Goal: Register for event/course

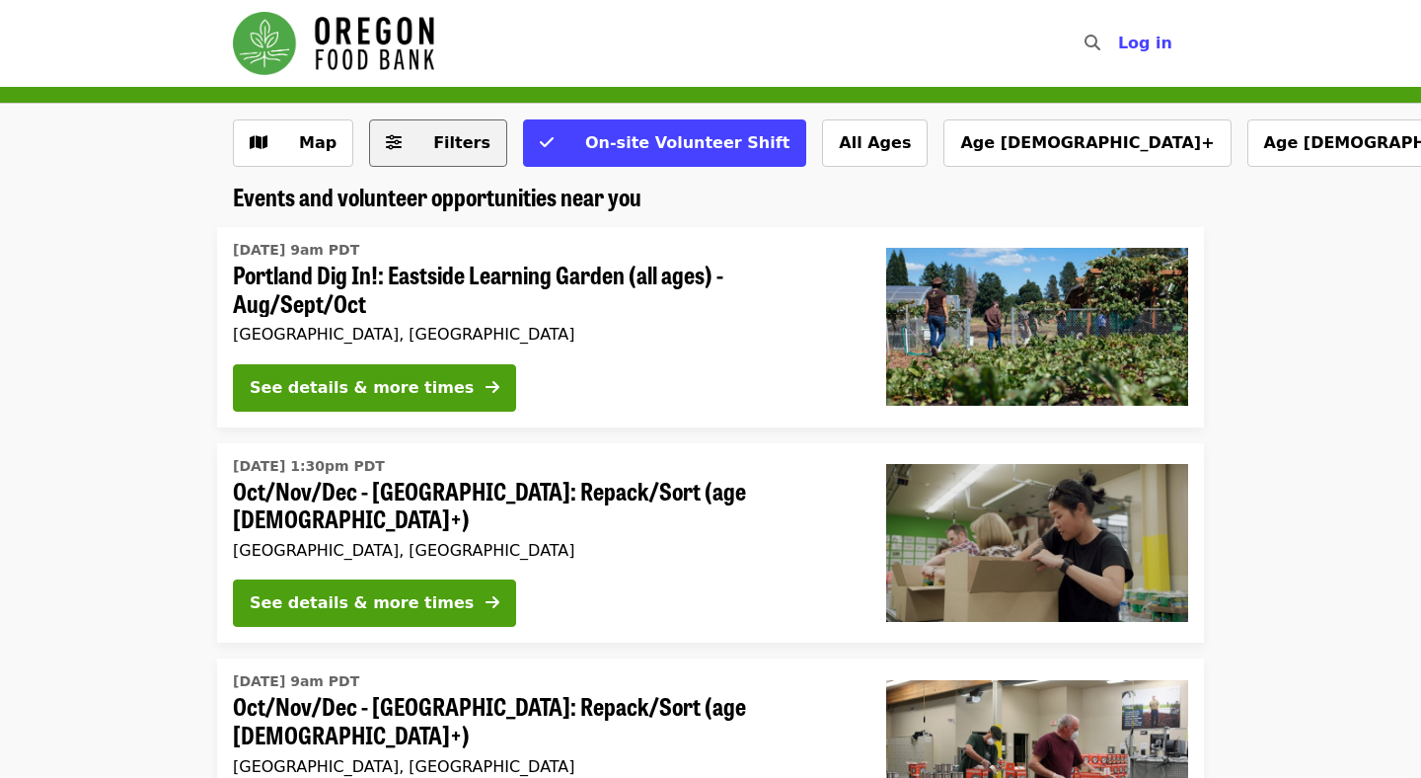
click at [428, 129] on button "Filters" at bounding box center [438, 142] width 138 height 47
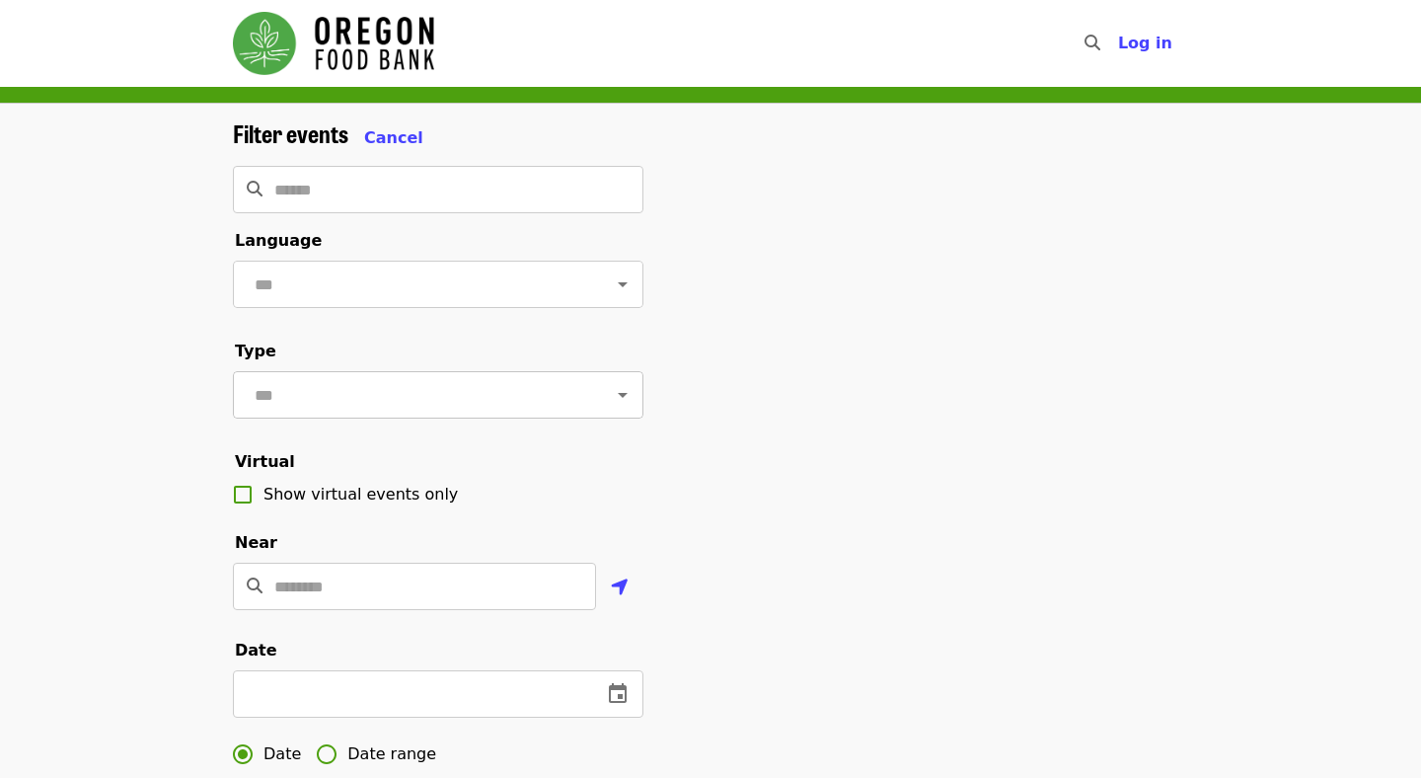
click at [614, 394] on icon "Open" at bounding box center [623, 395] width 24 height 24
click at [762, 389] on div "Filter events Cancel ​ Language ​ Type ​ Virtual Show virtual events only Near …" at bounding box center [710, 669] width 987 height 1100
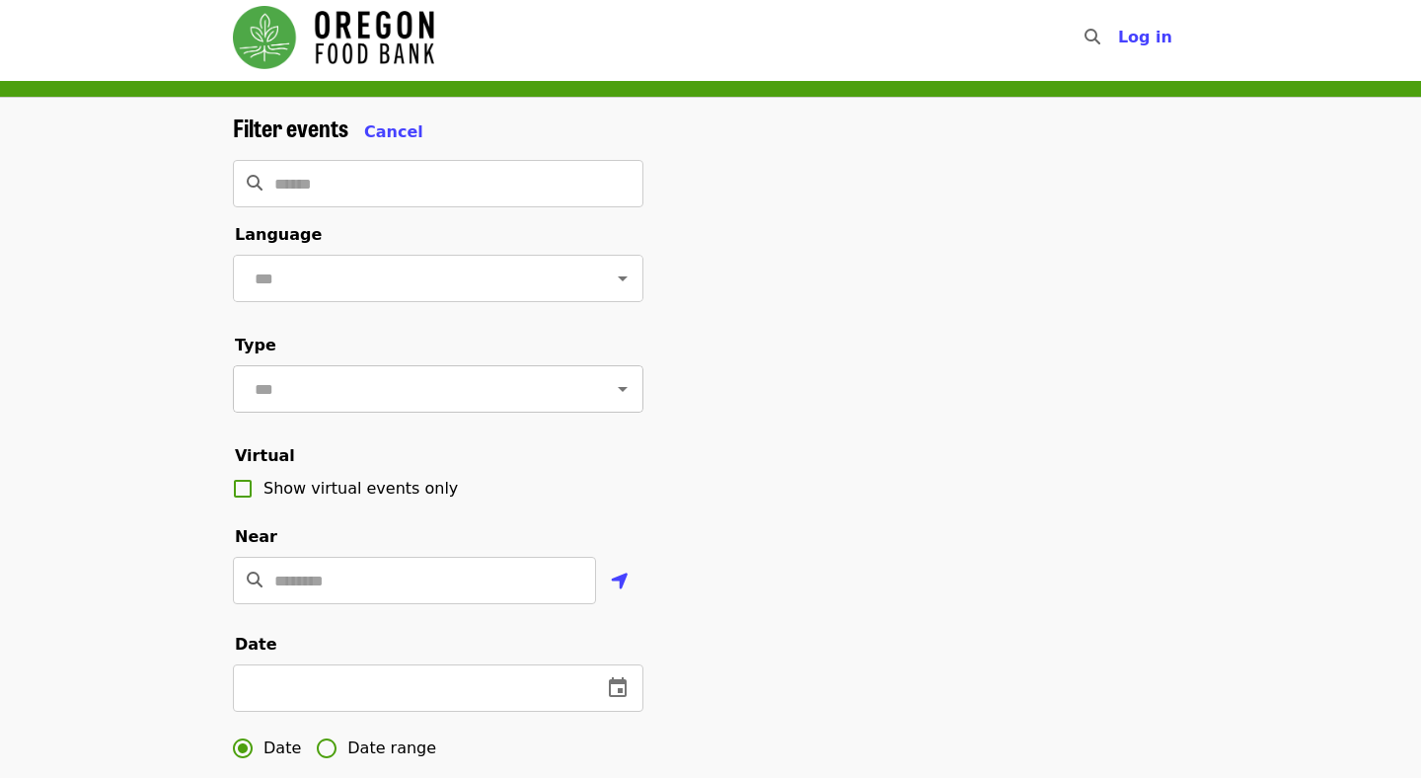
click at [610, 390] on button "Open" at bounding box center [623, 389] width 28 height 28
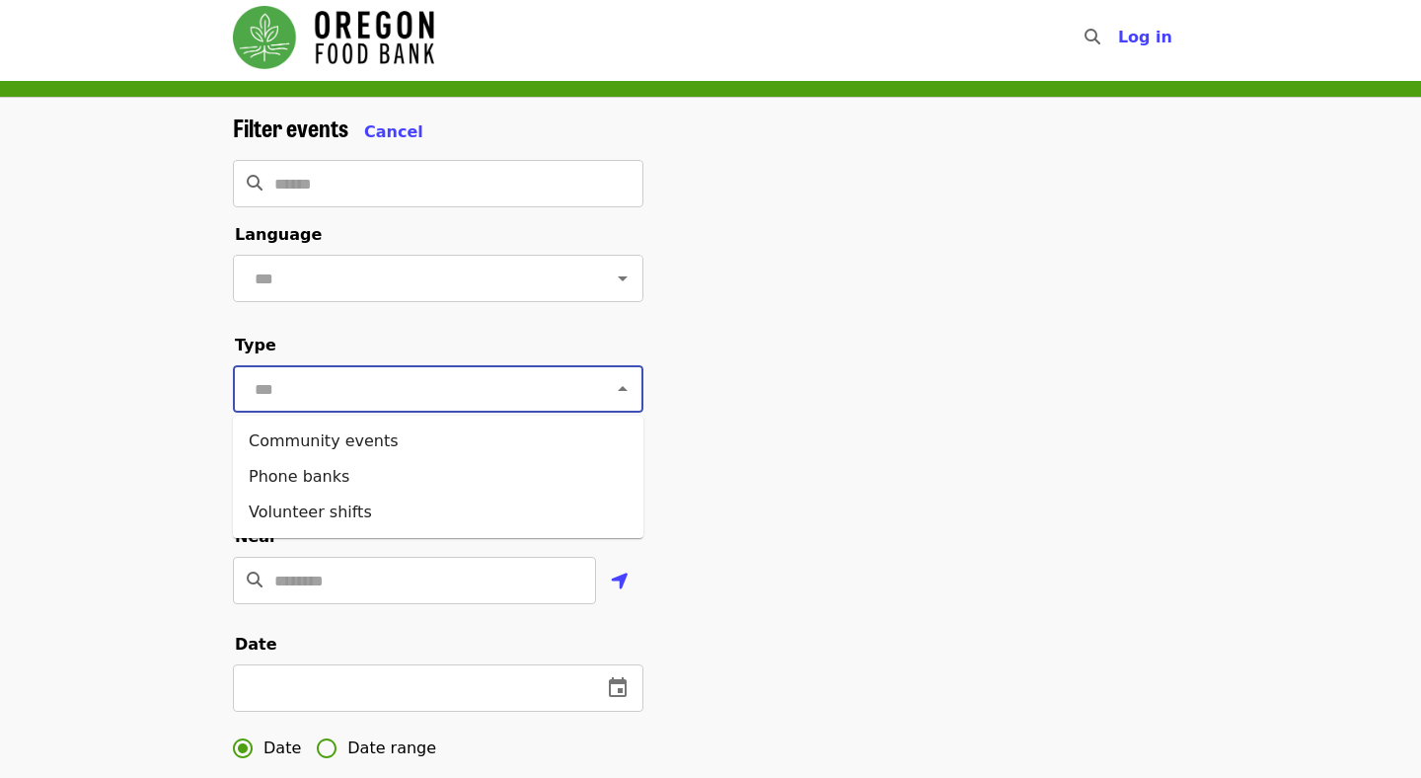
scroll to position [3, 0]
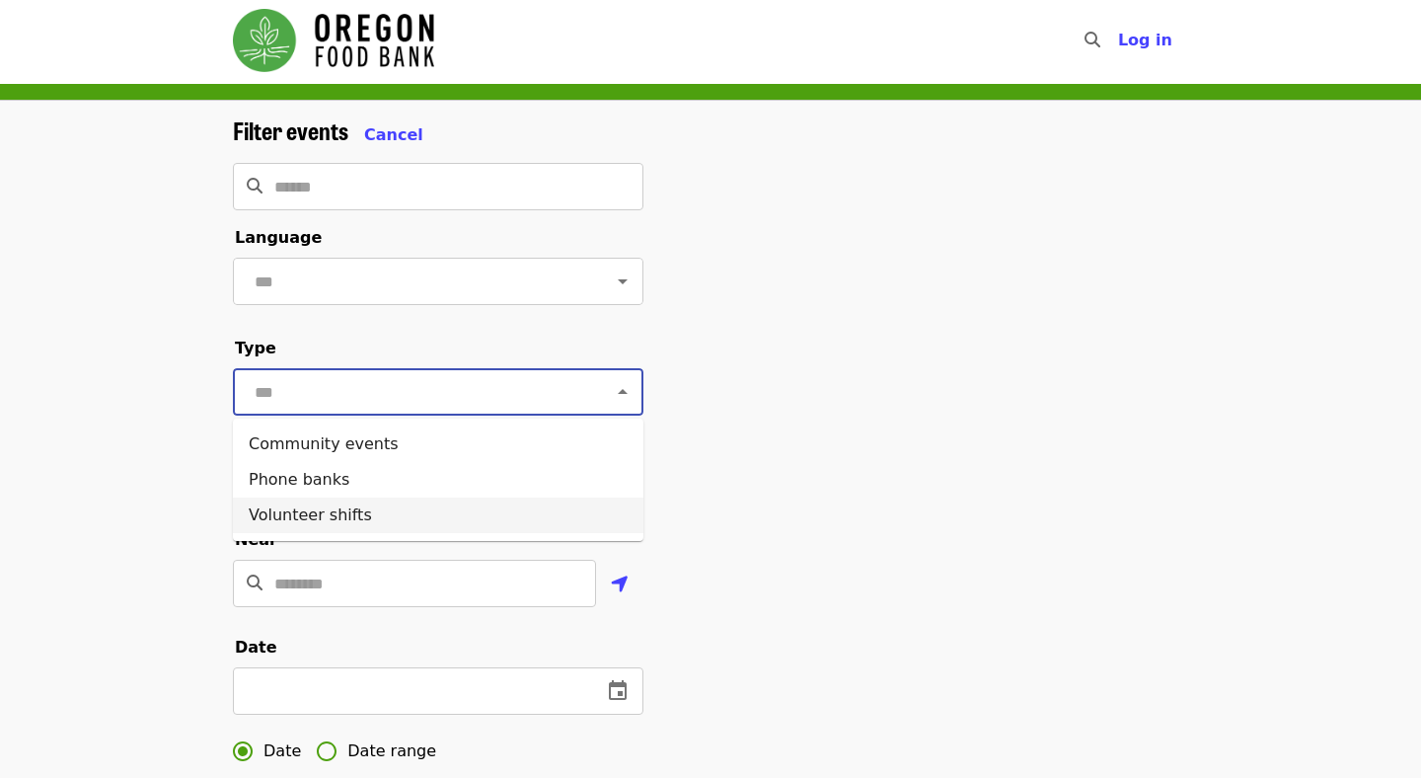
click at [567, 505] on li "Volunteer shifts" at bounding box center [438, 515] width 411 height 36
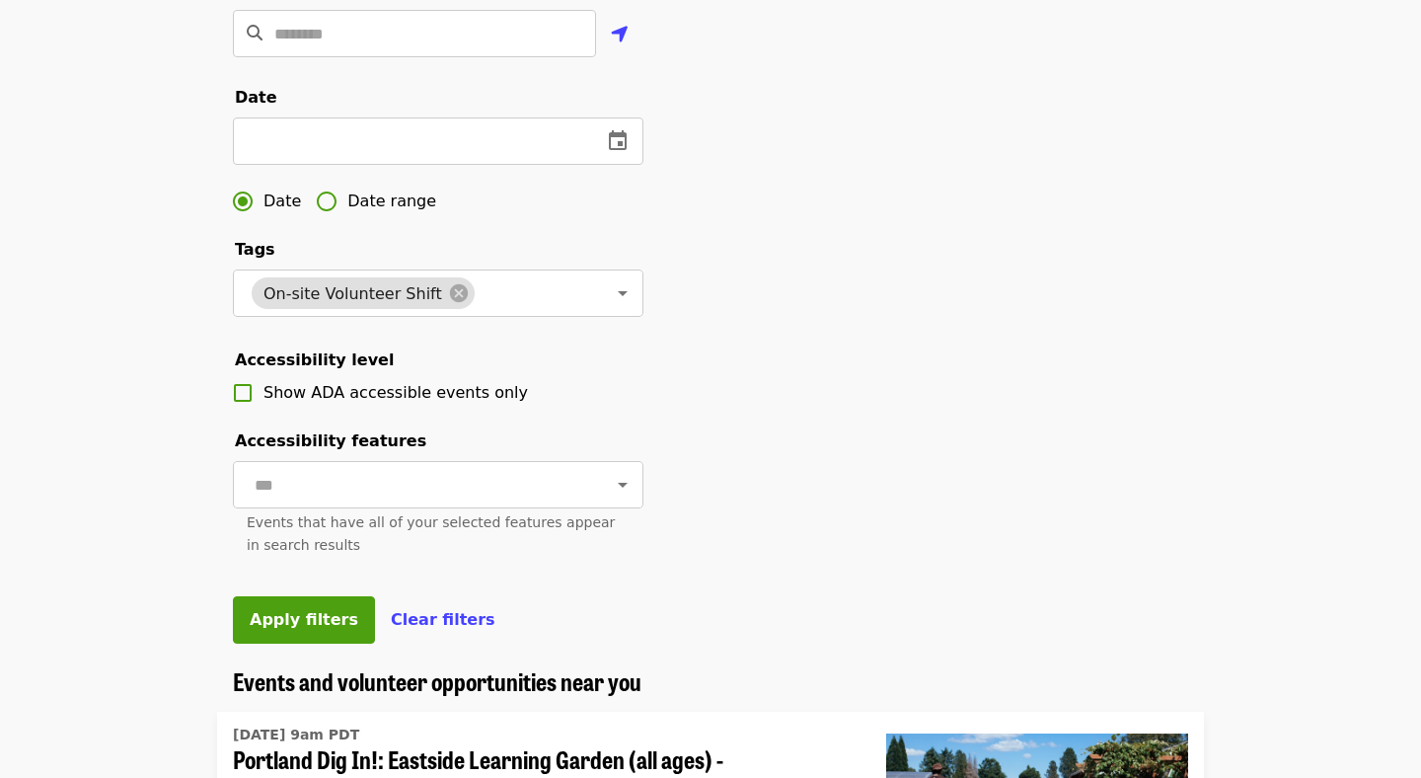
scroll to position [595, 0]
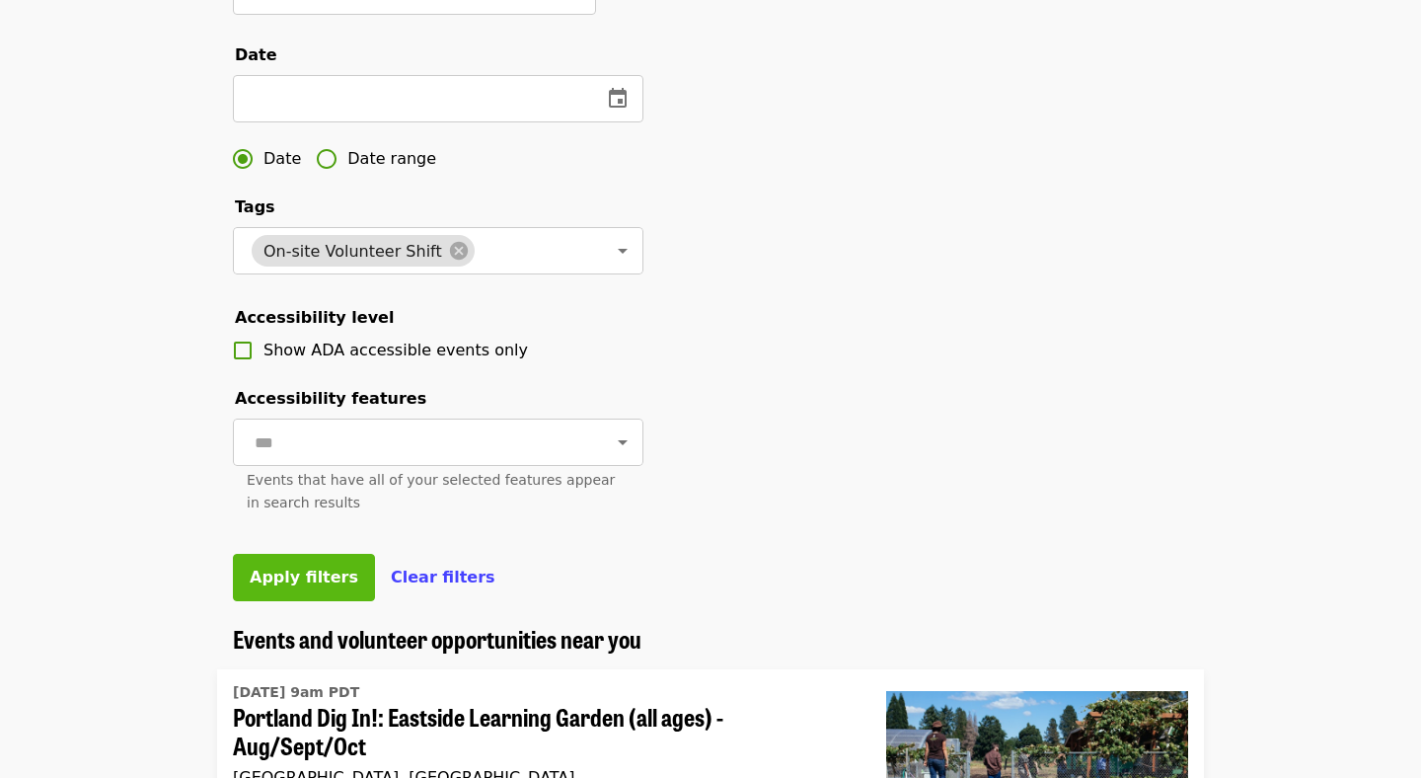
click at [293, 572] on span "Apply filters" at bounding box center [304, 576] width 109 height 19
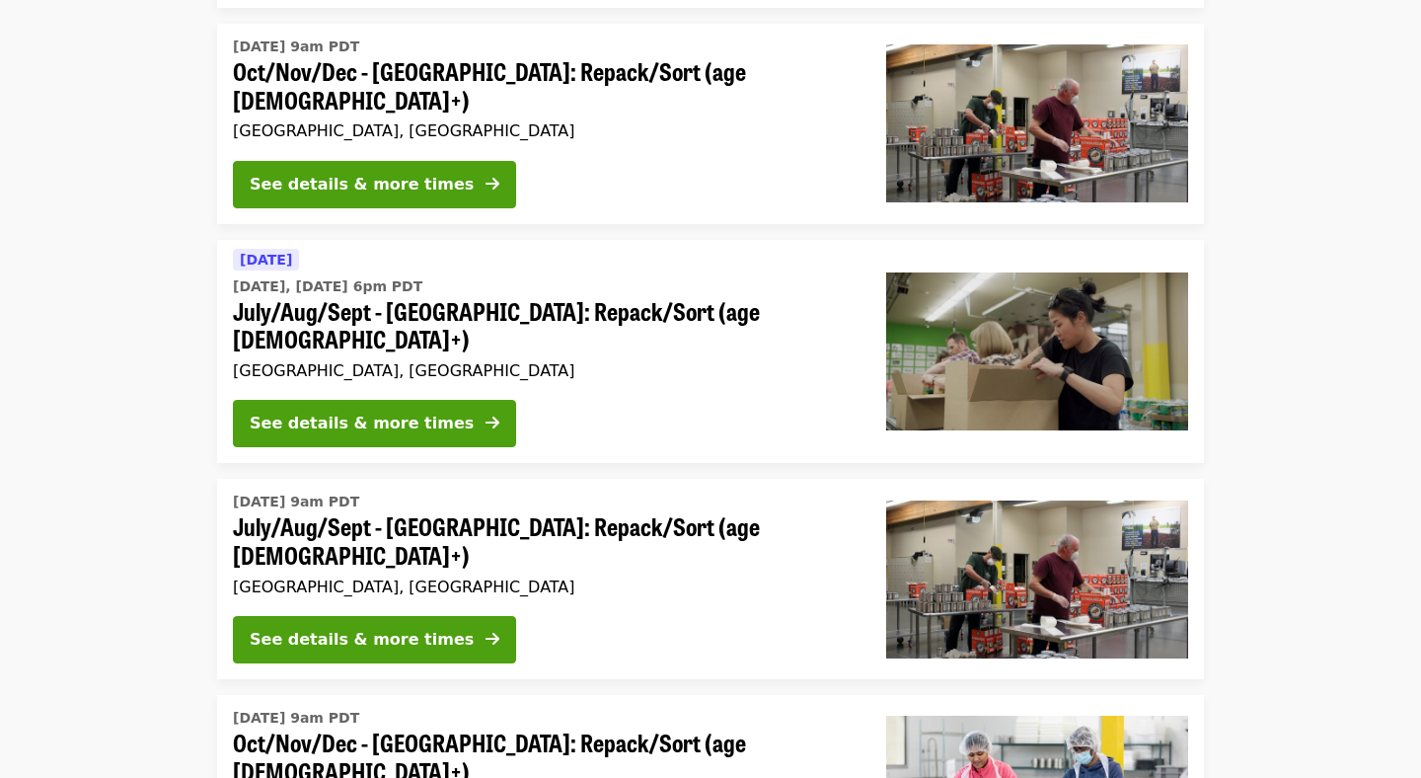
scroll to position [1674, 0]
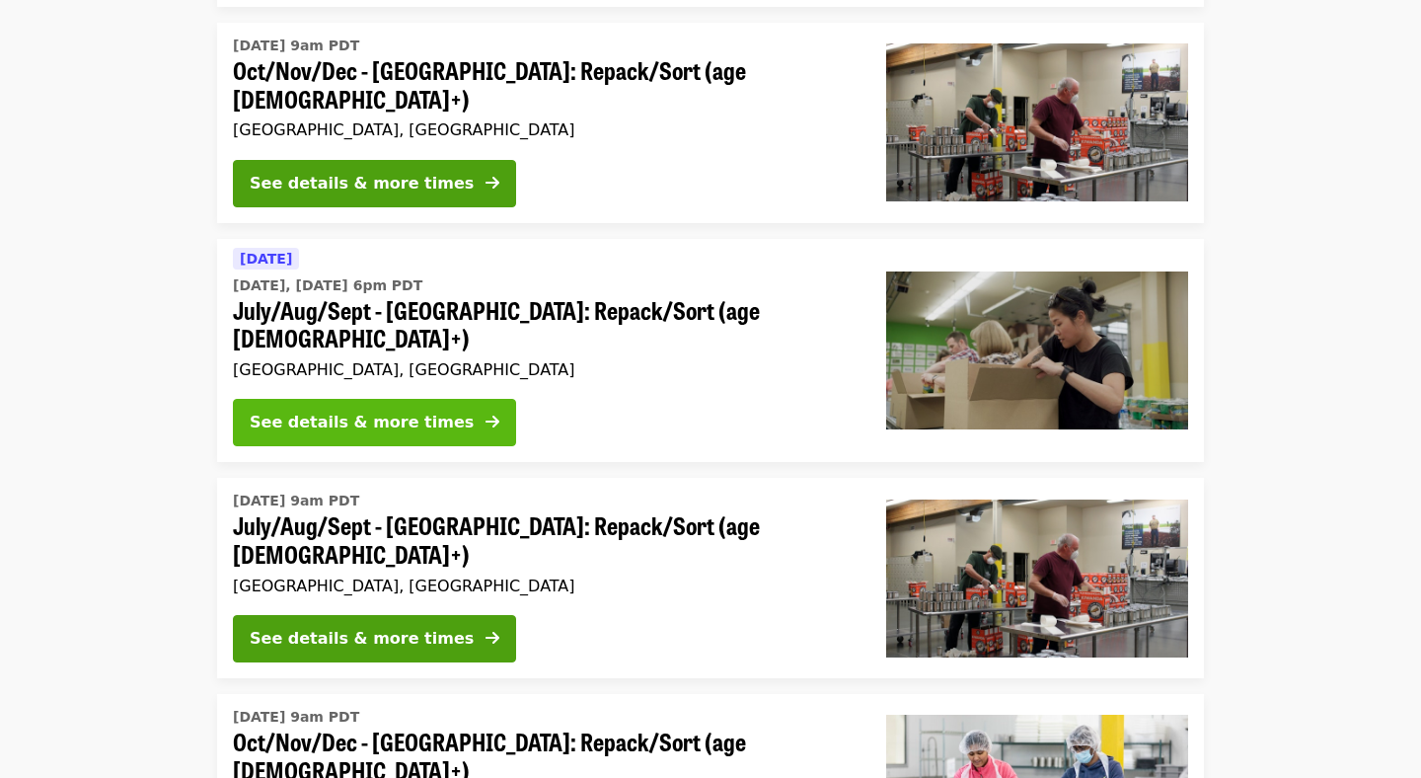
click at [419, 411] on div "See details & more times" at bounding box center [362, 423] width 224 height 24
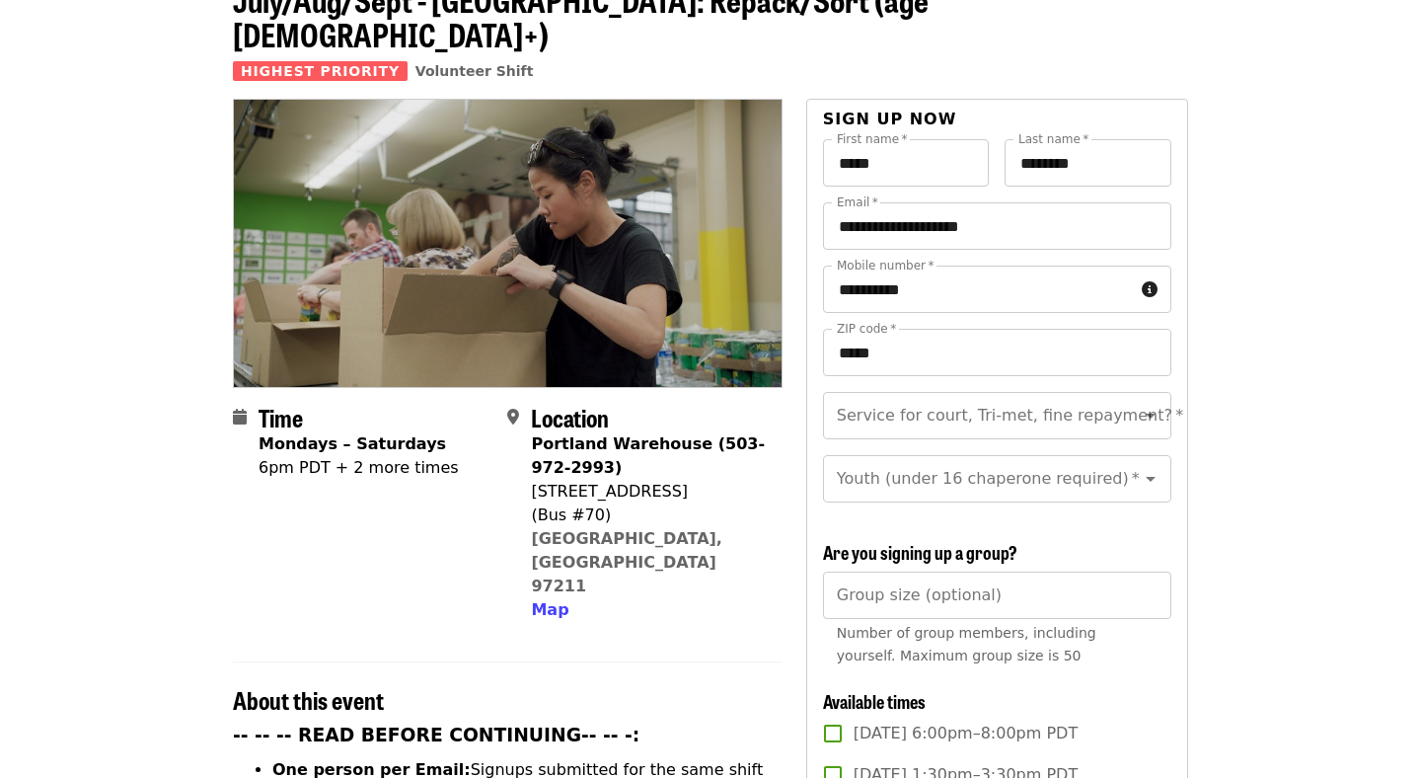
scroll to position [412, 0]
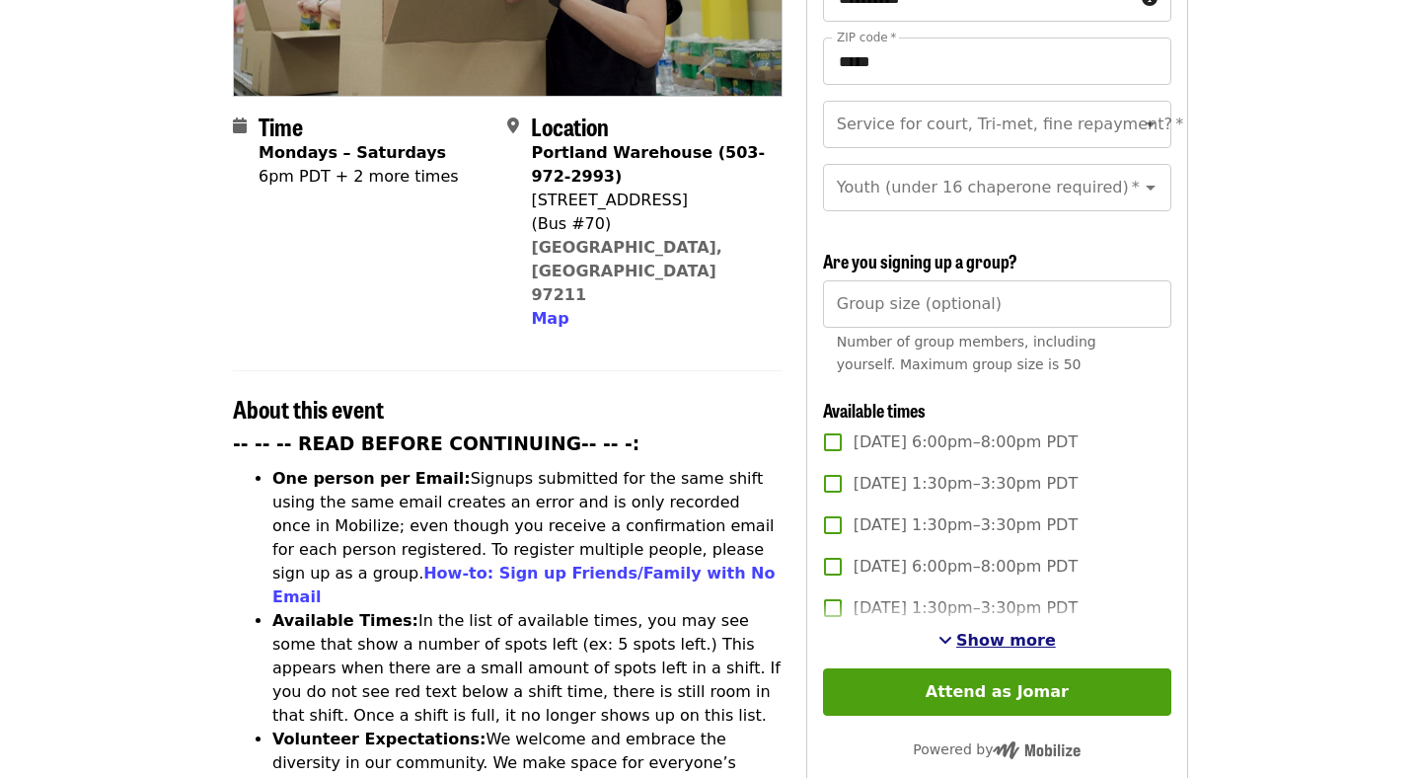
click at [976, 631] on span "Show more" at bounding box center [1006, 640] width 100 height 19
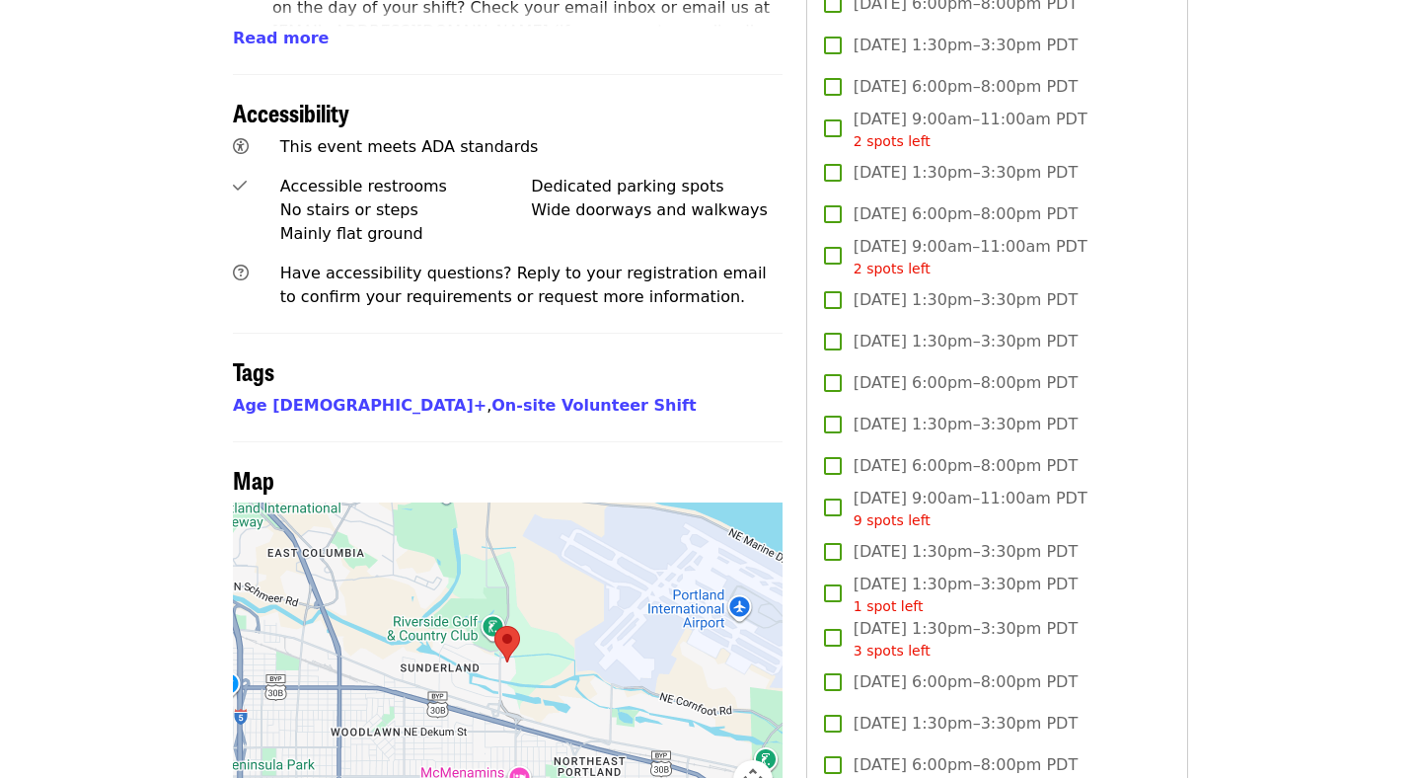
scroll to position [1382, 0]
